Goal: Contribute content

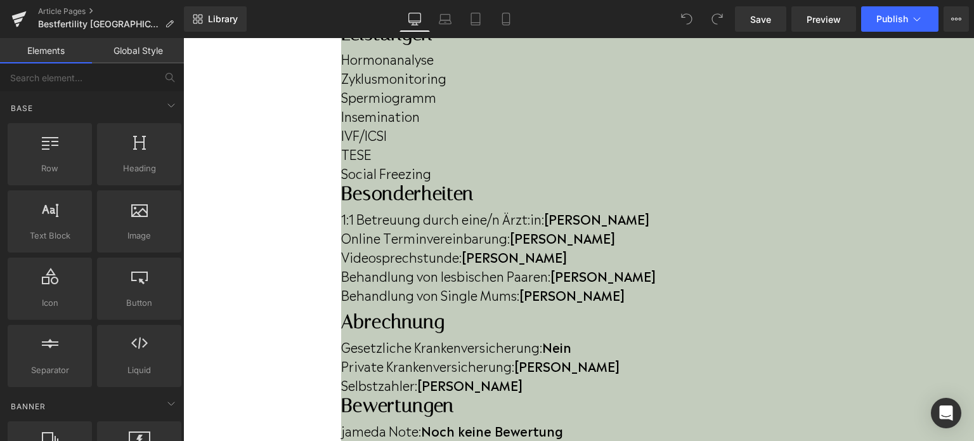
scroll to position [533, 0]
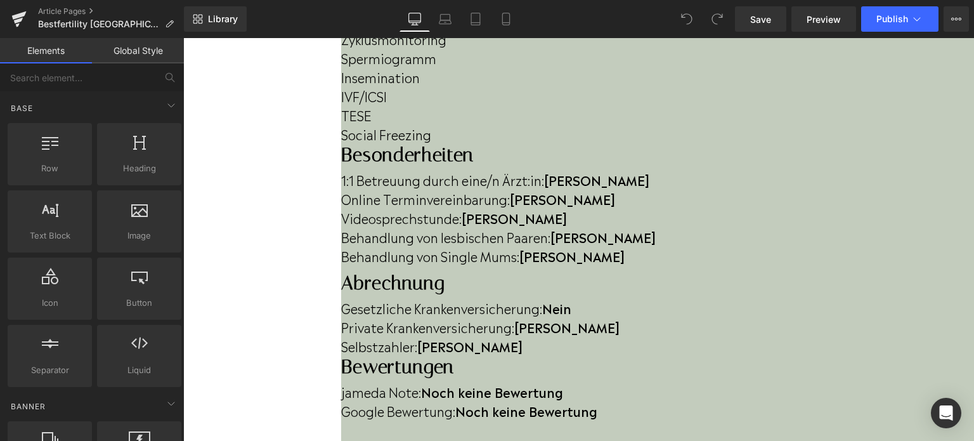
scroll to position [502, 0]
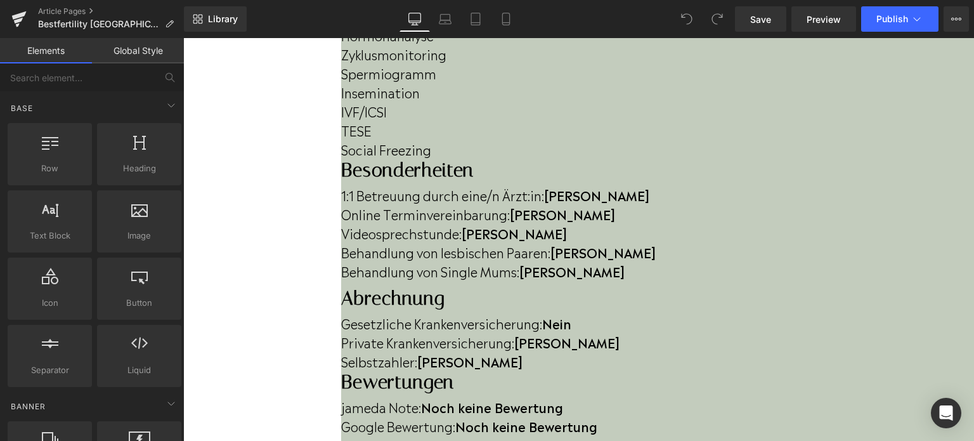
click at [571, 393] on div at bounding box center [657, 393] width 633 height 0
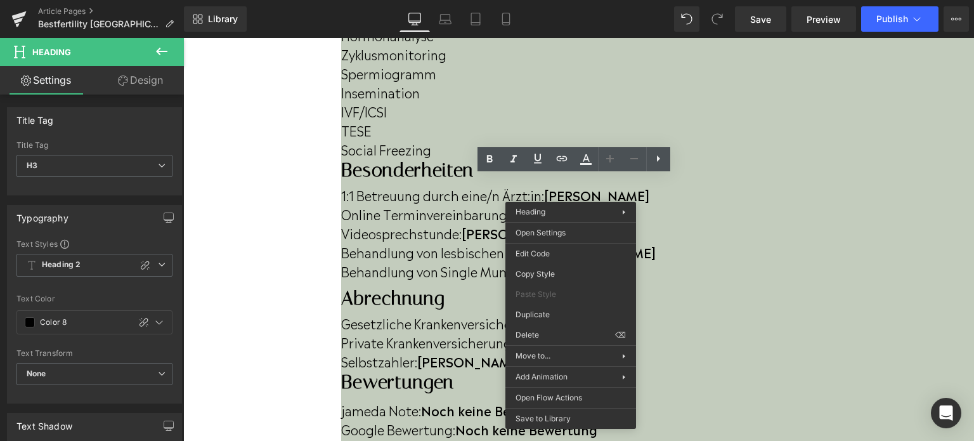
click at [429, 287] on h3 "Abrechnung" at bounding box center [657, 298] width 633 height 23
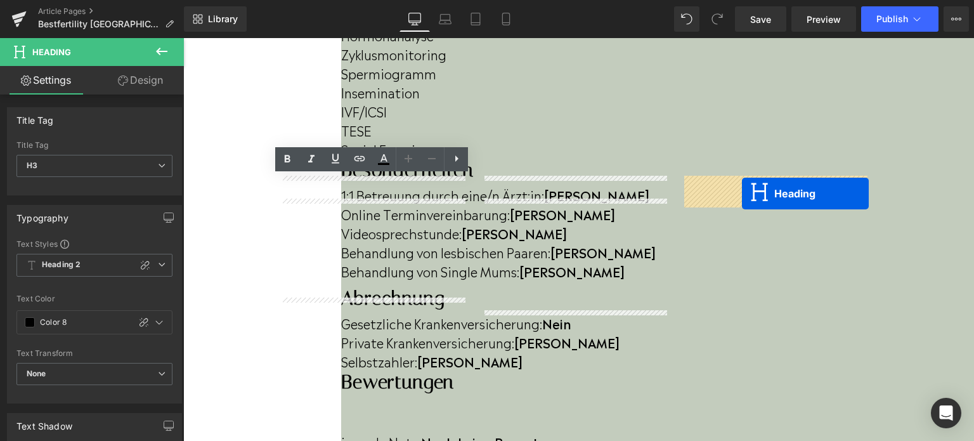
drag, startPoint x: 559, startPoint y: 214, endPoint x: 742, endPoint y: 193, distance: 183.8
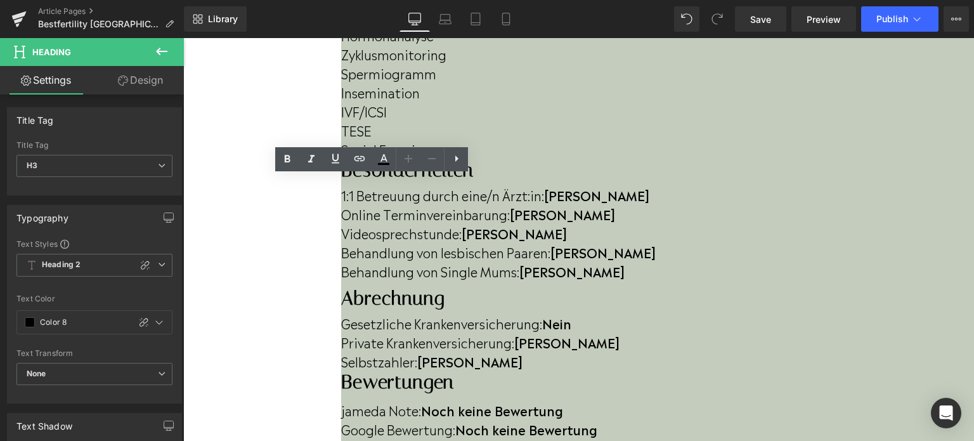
click at [183, 38] on span at bounding box center [183, 38] width 0 height 0
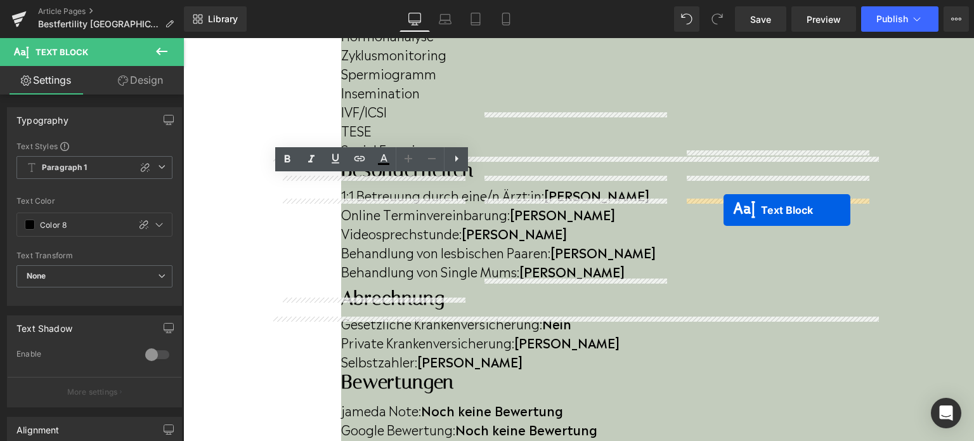
drag, startPoint x: 562, startPoint y: 318, endPoint x: 724, endPoint y: 210, distance: 194.4
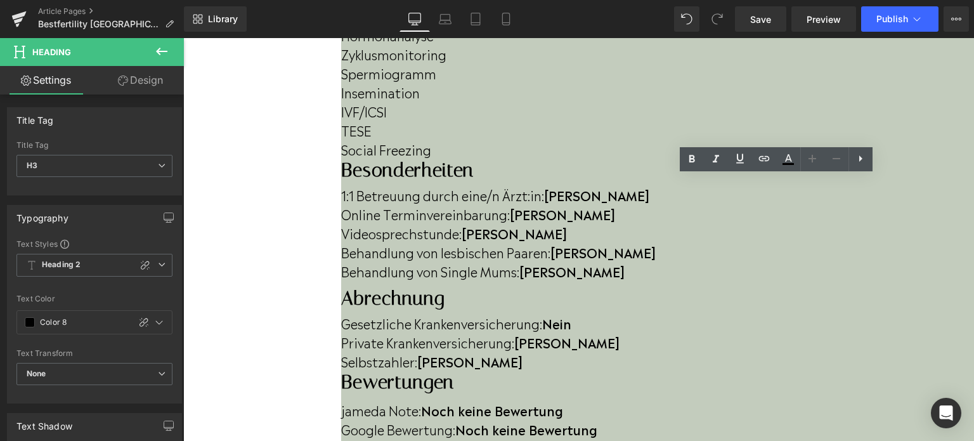
drag, startPoint x: 796, startPoint y: 185, endPoint x: 687, endPoint y: 192, distance: 110.0
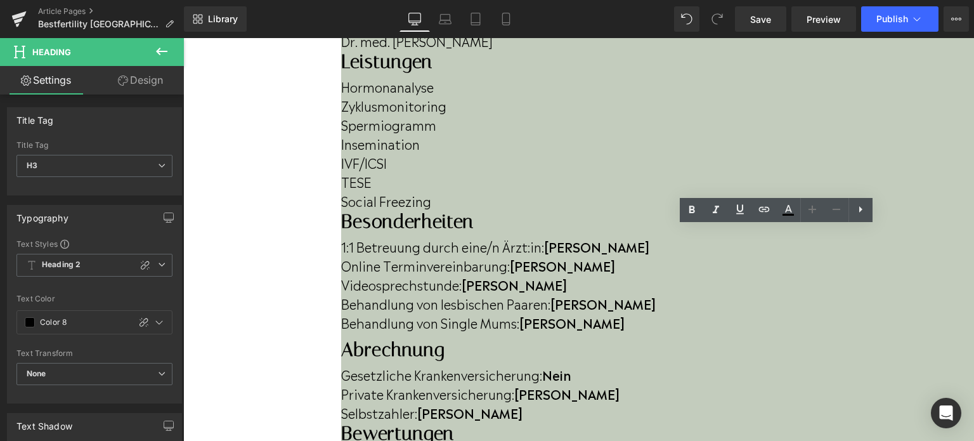
scroll to position [419, 0]
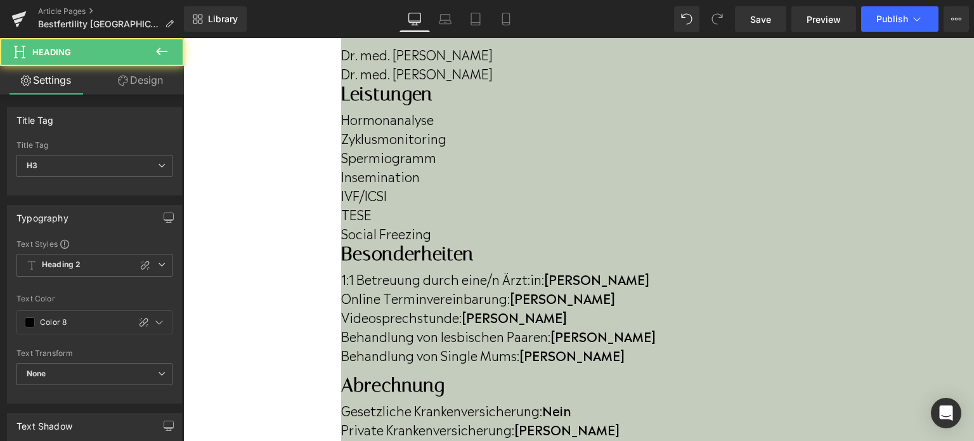
drag, startPoint x: 774, startPoint y: 311, endPoint x: 668, endPoint y: 276, distance: 112.1
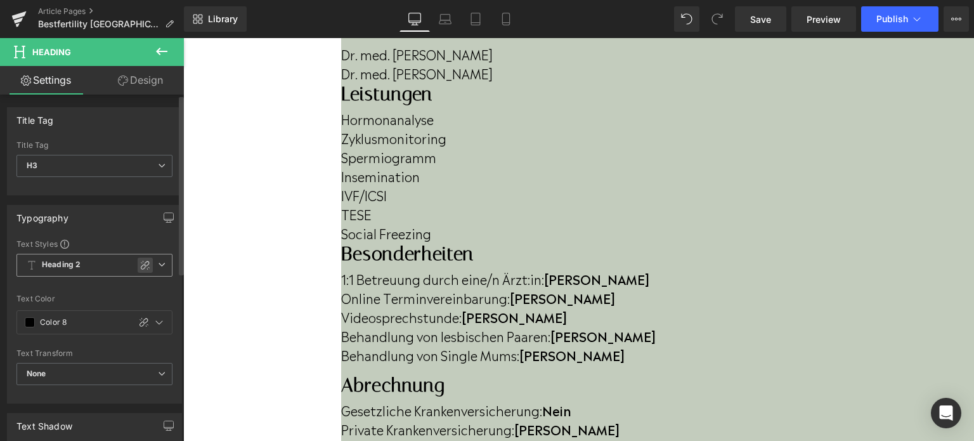
drag, startPoint x: 136, startPoint y: 242, endPoint x: 136, endPoint y: 257, distance: 14.6
click at [136, 238] on div "Text Styles Custom Heading 1 Heading 2 Heading 3 Heading 4 Heading 5 Heading 6 …" at bounding box center [94, 238] width 156 height 0
click at [140, 266] on icon at bounding box center [145, 265] width 10 height 10
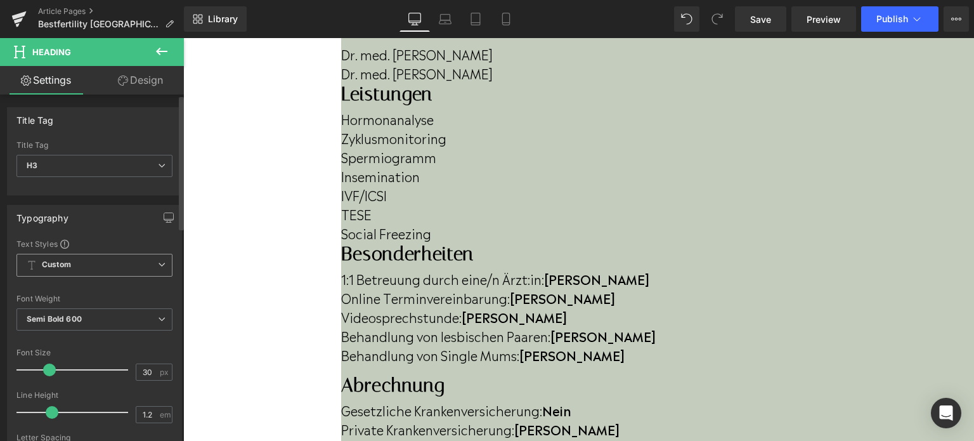
click at [136, 259] on span "Custom" at bounding box center [94, 265] width 156 height 23
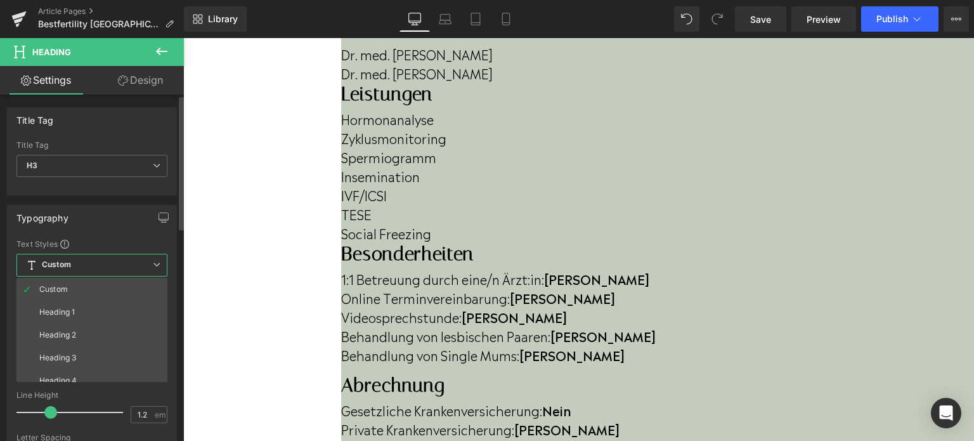
click at [136, 259] on span "Custom" at bounding box center [91, 265] width 151 height 23
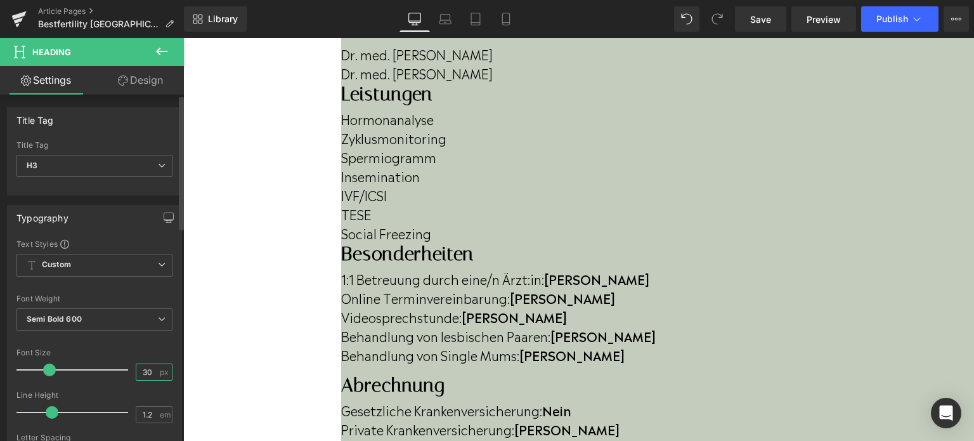
click at [141, 365] on input "30" at bounding box center [147, 372] width 22 height 16
drag, startPoint x: 146, startPoint y: 370, endPoint x: 136, endPoint y: 369, distance: 9.5
click at [136, 369] on input "30" at bounding box center [147, 372] width 22 height 16
type input "22"
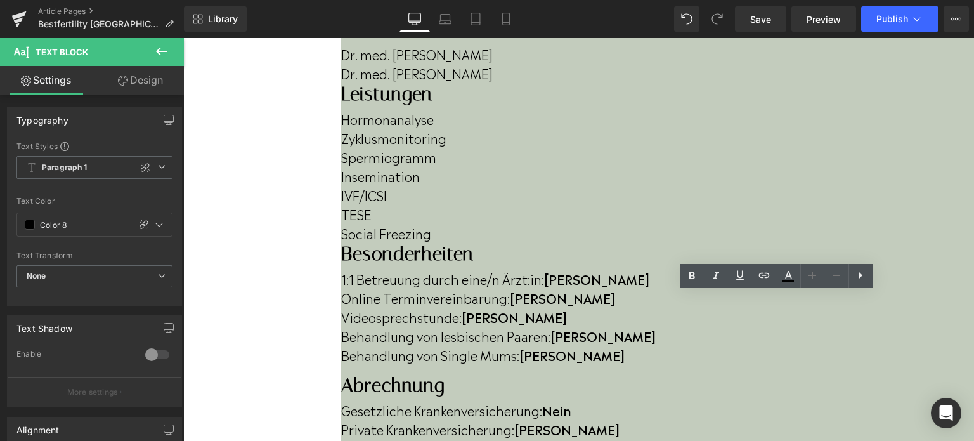
drag, startPoint x: 788, startPoint y: 362, endPoint x: 685, endPoint y: 309, distance: 115.7
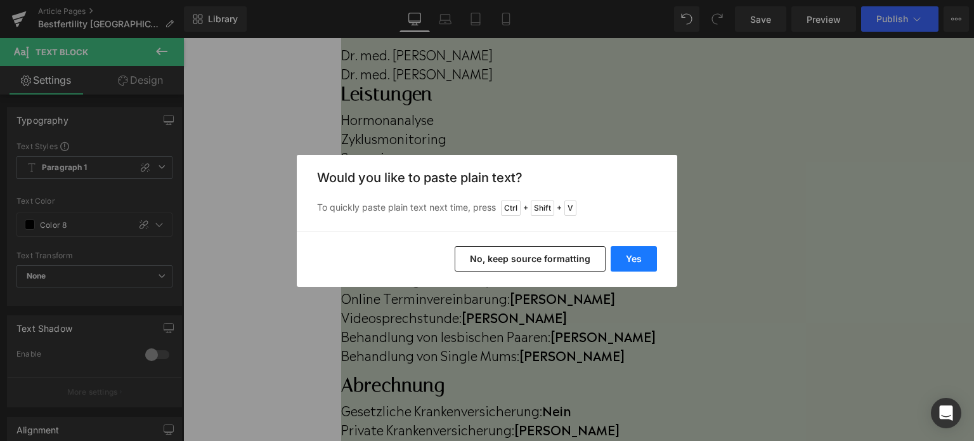
click at [642, 270] on button "Yes" at bounding box center [634, 258] width 46 height 25
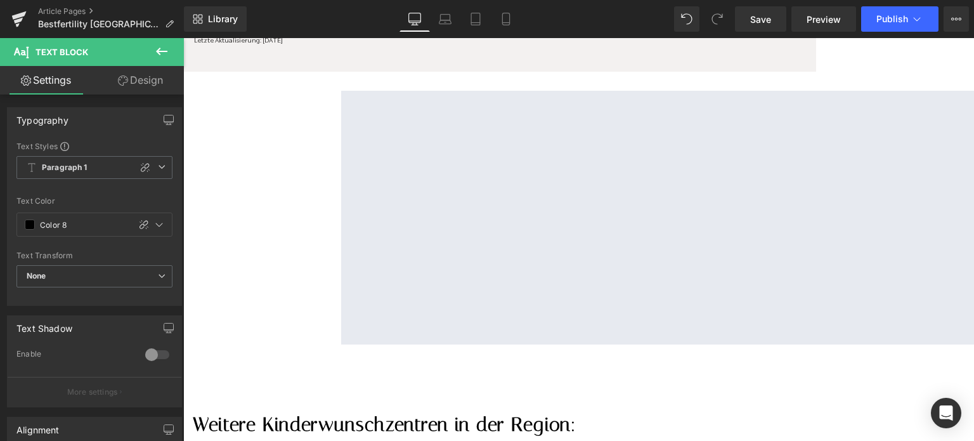
scroll to position [1516, 0]
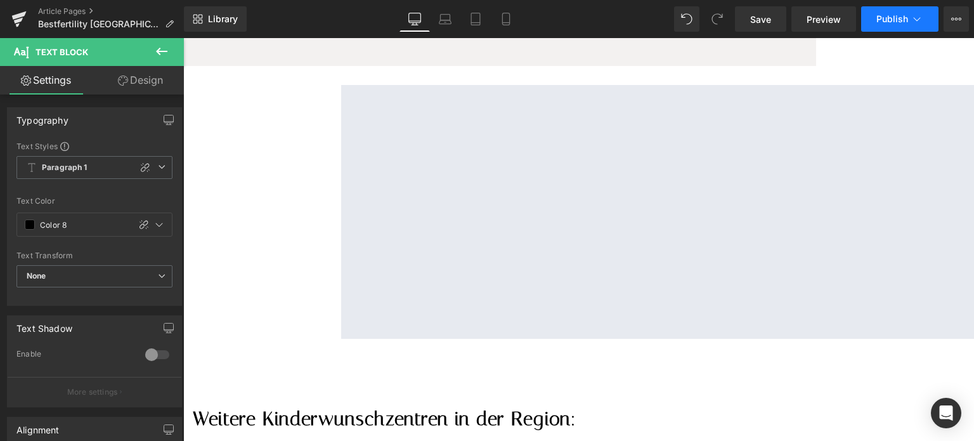
click at [883, 20] on span "Publish" at bounding box center [892, 19] width 32 height 10
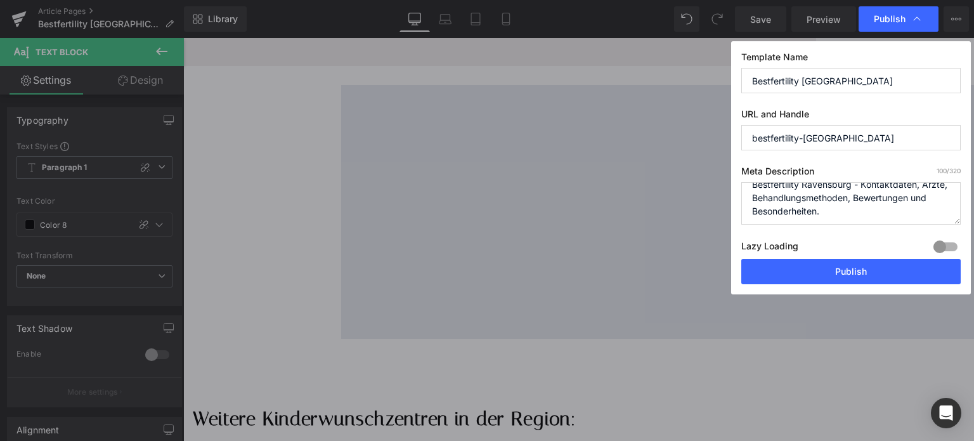
scroll to position [13, 0]
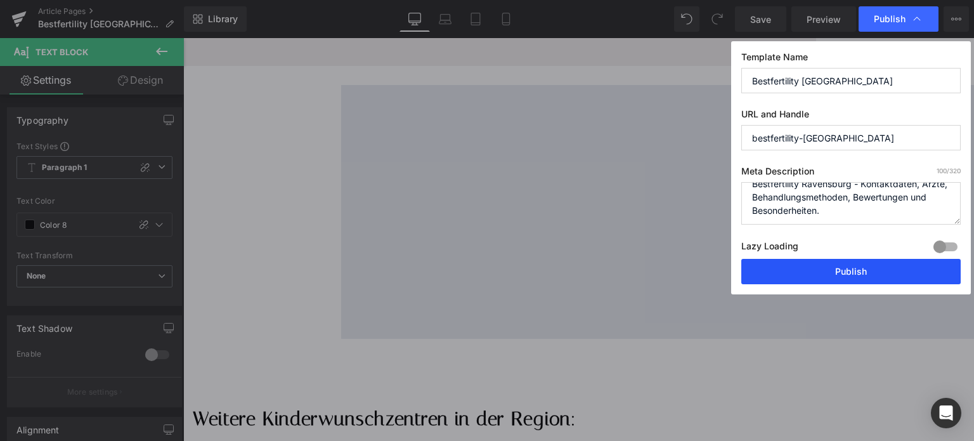
click at [811, 281] on button "Publish" at bounding box center [850, 271] width 219 height 25
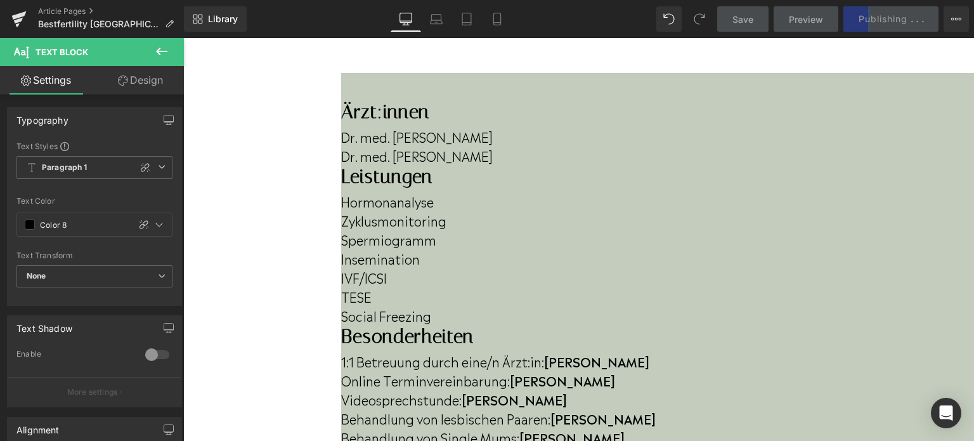
scroll to position [335, 0]
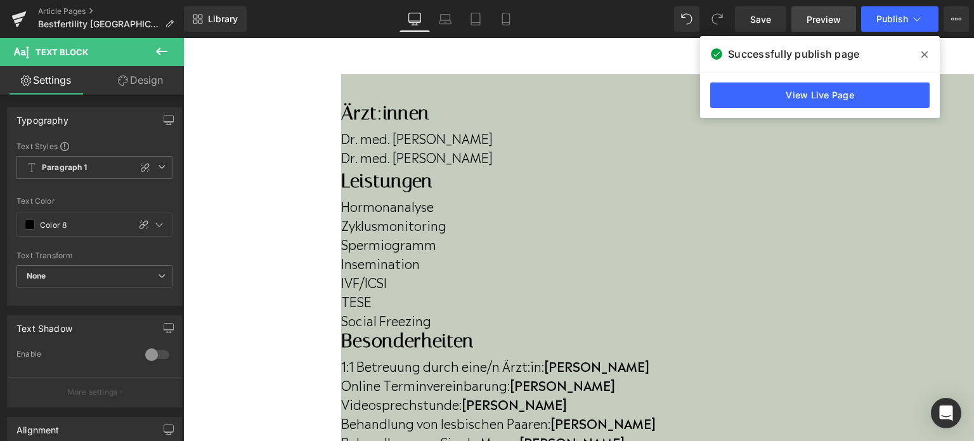
click at [805, 16] on link "Preview" at bounding box center [823, 18] width 65 height 25
click at [806, 17] on link "Preview" at bounding box center [823, 18] width 65 height 25
